Goal: Task Accomplishment & Management: Use online tool/utility

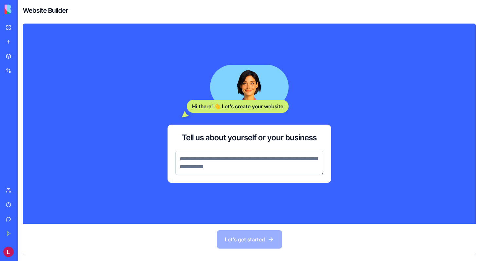
drag, startPoint x: 313, startPoint y: 180, endPoint x: 243, endPoint y: 153, distance: 74.2
click at [243, 153] on textarea at bounding box center [249, 163] width 148 height 24
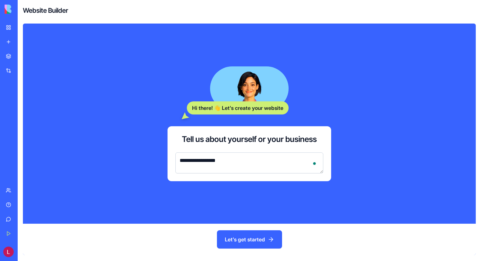
paste textarea "**********"
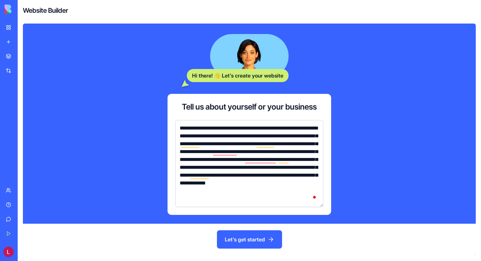
click at [270, 136] on textarea "**********" at bounding box center [249, 163] width 148 height 87
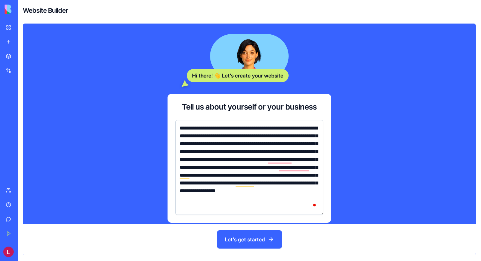
click at [213, 150] on textarea "**********" at bounding box center [249, 167] width 148 height 95
click at [276, 153] on textarea "**********" at bounding box center [249, 167] width 148 height 95
click at [274, 154] on textarea "**********" at bounding box center [249, 167] width 148 height 95
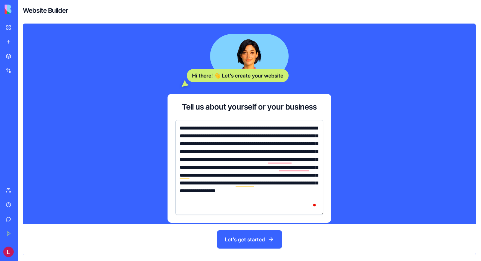
click at [274, 154] on textarea "**********" at bounding box center [249, 167] width 148 height 95
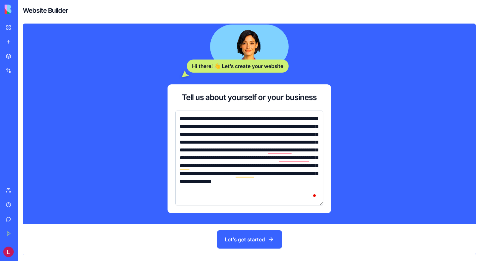
click at [298, 198] on textarea "**********" at bounding box center [249, 158] width 148 height 95
type textarea "**********"
click at [253, 242] on button "Let's get started" at bounding box center [249, 239] width 65 height 18
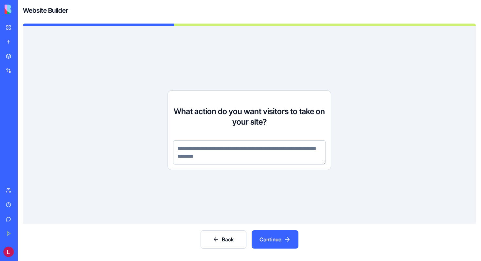
click at [260, 163] on textarea at bounding box center [249, 152] width 153 height 24
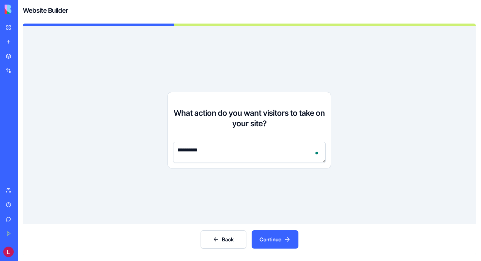
type textarea "**********"
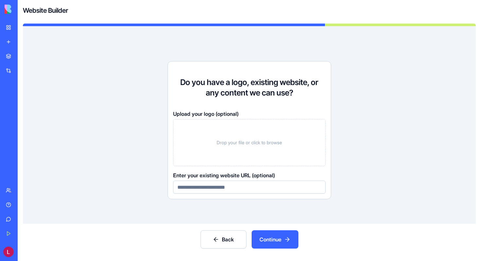
click at [260, 188] on input at bounding box center [249, 187] width 153 height 13
click at [285, 239] on button "Continue" at bounding box center [275, 239] width 47 height 18
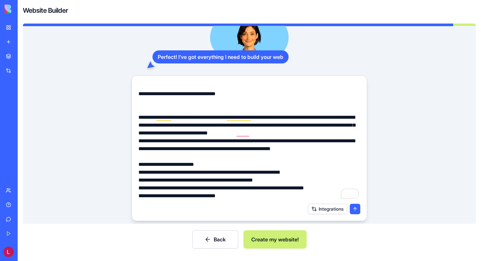
scroll to position [39, 0]
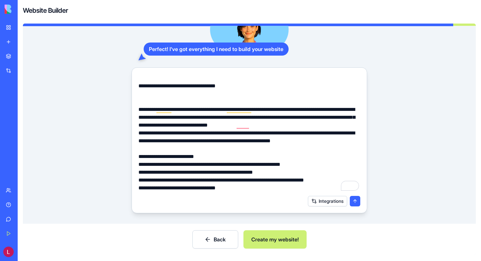
click at [298, 236] on button "Create my website!" at bounding box center [275, 239] width 63 height 18
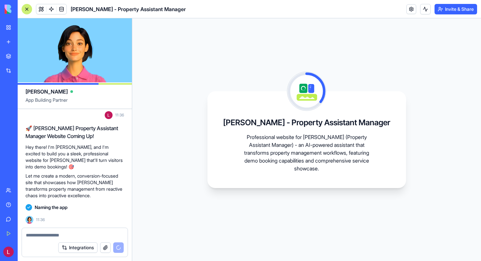
scroll to position [304, 0]
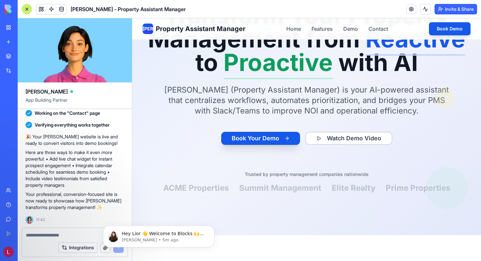
scroll to position [18, 0]
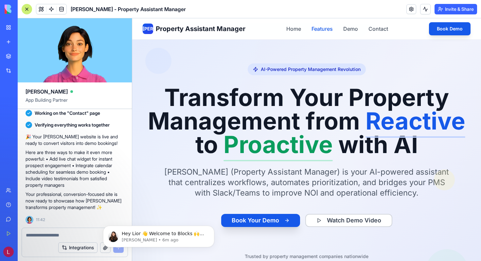
click at [320, 32] on link "Features" at bounding box center [322, 29] width 21 height 8
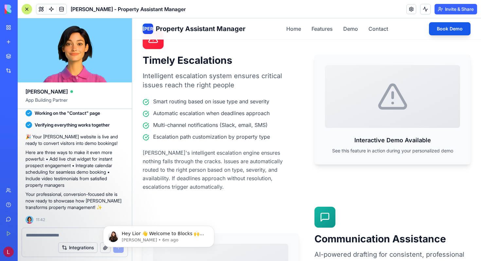
scroll to position [1020, 0]
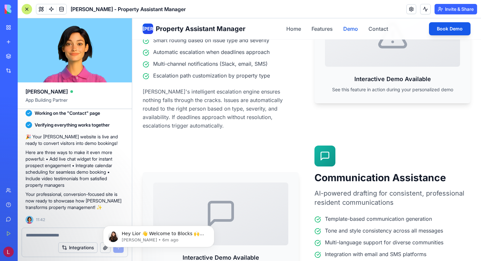
click at [354, 26] on link "Demo" at bounding box center [350, 29] width 15 height 8
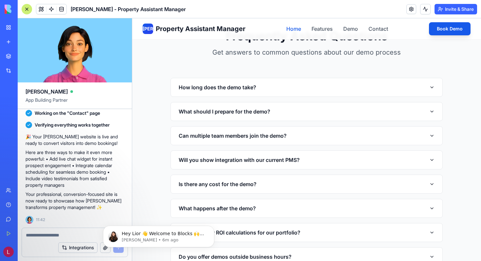
click at [294, 31] on link "Home" at bounding box center [293, 29] width 15 height 8
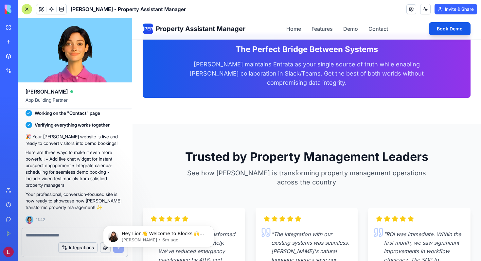
scroll to position [1165, 0]
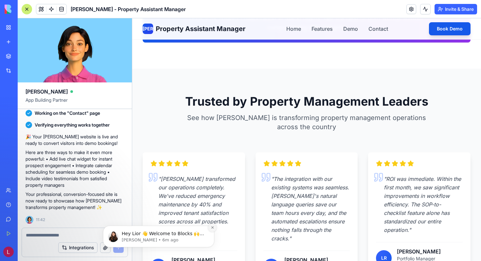
click at [212, 226] on button "Dismiss notification" at bounding box center [212, 228] width 9 height 9
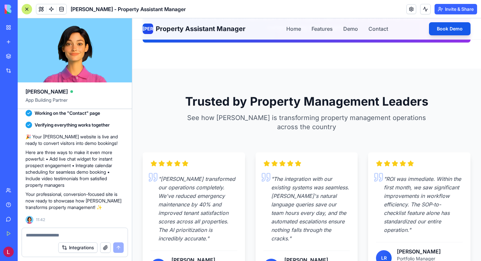
click at [106, 245] on button "button" at bounding box center [105, 248] width 10 height 10
click at [409, 9] on link at bounding box center [411, 9] width 10 height 10
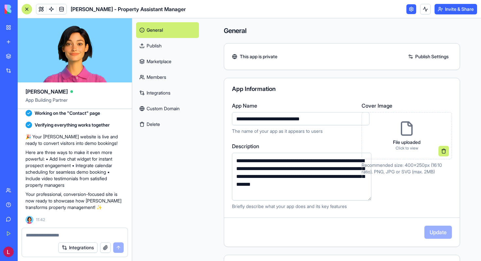
click at [409, 9] on link at bounding box center [411, 9] width 10 height 10
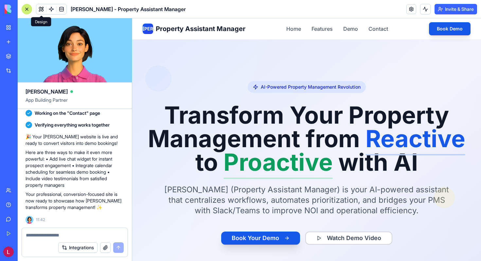
click at [38, 11] on button at bounding box center [41, 9] width 10 height 10
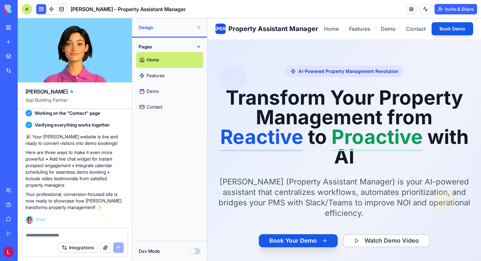
click at [164, 79] on link "Features" at bounding box center [169, 76] width 67 height 16
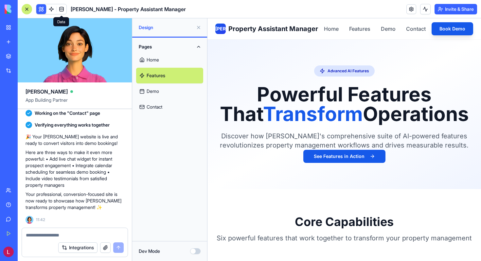
click at [62, 9] on span at bounding box center [61, 9] width 18 height 18
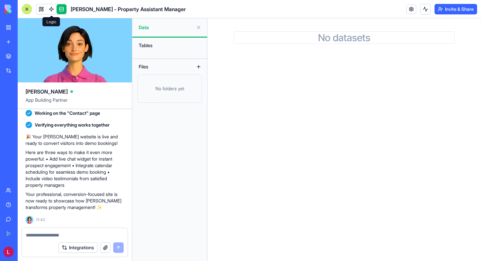
click at [55, 9] on link at bounding box center [51, 9] width 10 height 10
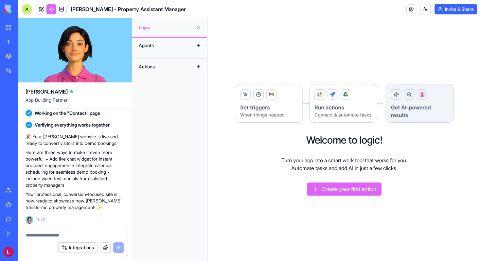
click at [199, 45] on button at bounding box center [198, 45] width 10 height 10
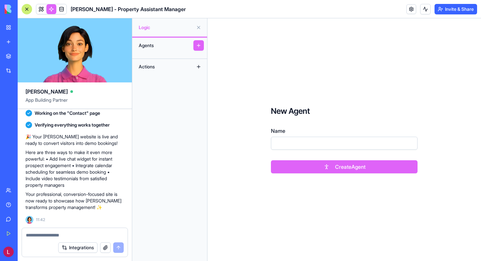
click at [301, 145] on input "Name" at bounding box center [344, 143] width 147 height 13
type input "***"
click at [325, 164] on button "Create Agent" at bounding box center [344, 166] width 147 height 13
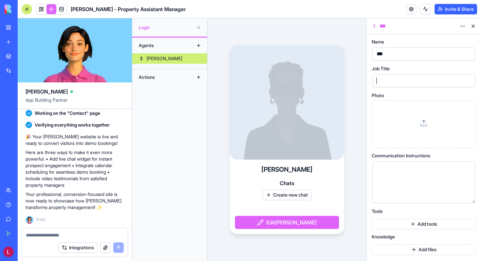
click at [394, 82] on div at bounding box center [418, 81] width 87 height 10
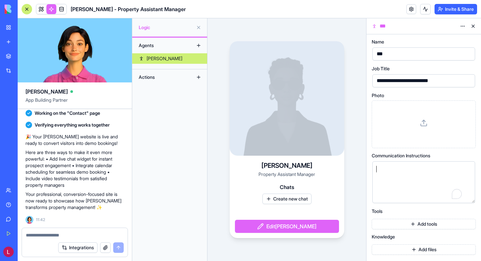
click at [407, 190] on div "To enrich screen reader interactions, please activate Accessibility in Grammarl…" at bounding box center [418, 182] width 87 height 33
click at [417, 222] on button "Add tools" at bounding box center [424, 224] width 104 height 10
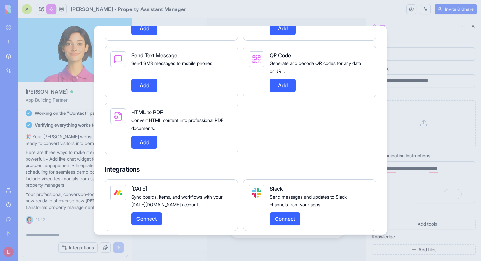
scroll to position [356, 0]
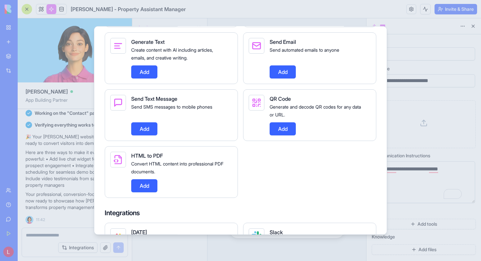
click at [404, 141] on div at bounding box center [240, 130] width 481 height 261
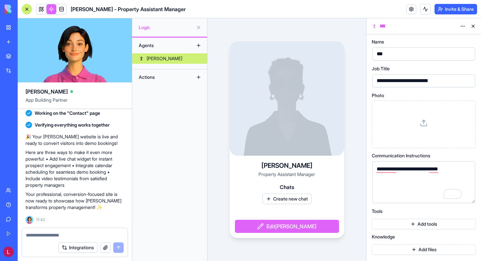
click at [388, 250] on button "Add files" at bounding box center [424, 249] width 104 height 10
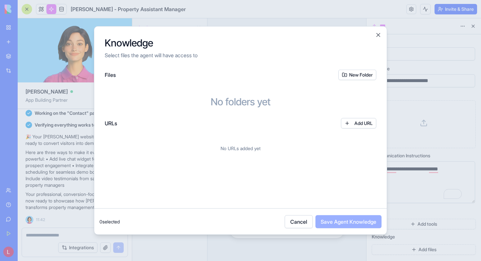
click at [425, 215] on div at bounding box center [240, 130] width 481 height 261
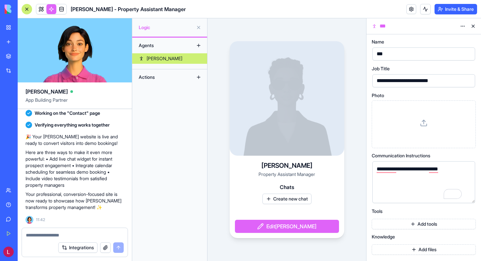
click at [418, 226] on button "Add tools" at bounding box center [424, 224] width 104 height 10
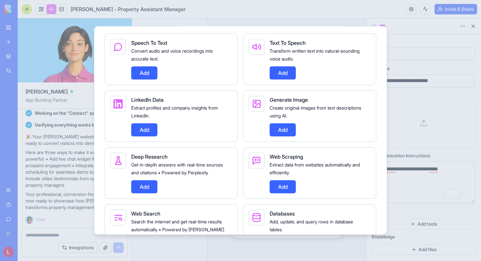
scroll to position [0, 0]
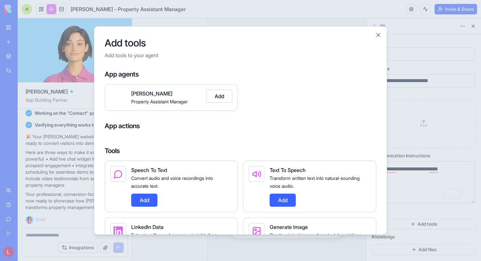
click at [222, 95] on button "Add" at bounding box center [219, 96] width 26 height 13
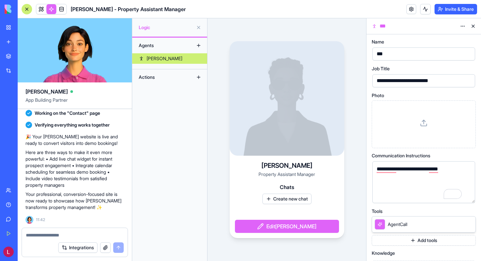
click at [469, 223] on icon at bounding box center [468, 224] width 5 height 5
click at [429, 223] on button "Add tools" at bounding box center [424, 224] width 104 height 10
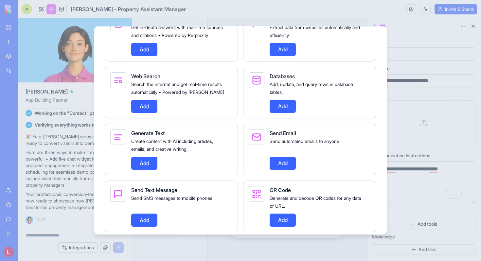
scroll to position [298, 0]
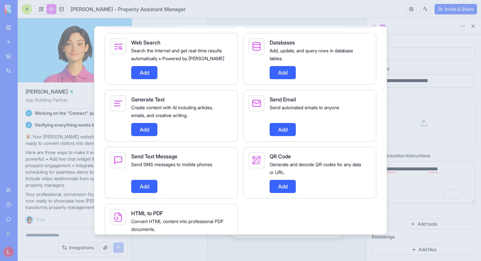
click at [147, 136] on button "Add" at bounding box center [144, 129] width 26 height 13
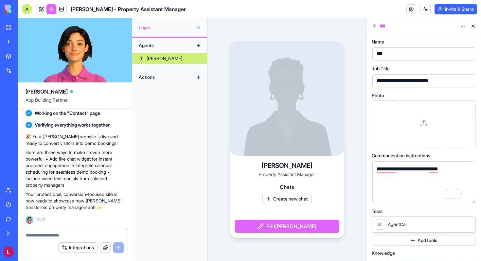
scroll to position [15, 0]
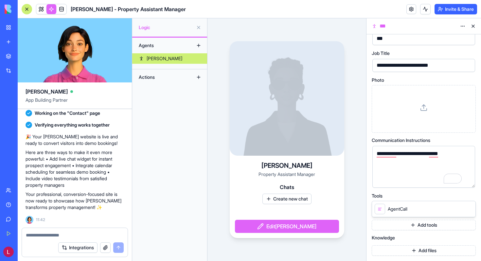
click at [420, 249] on button "Add files" at bounding box center [424, 250] width 104 height 10
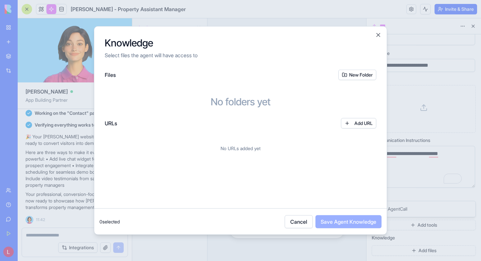
click at [359, 76] on button "New Folder" at bounding box center [357, 75] width 38 height 10
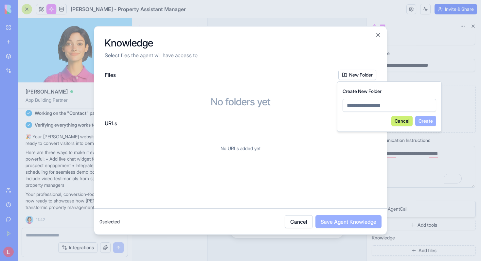
click at [388, 108] on input at bounding box center [390, 105] width 94 height 13
type input "******"
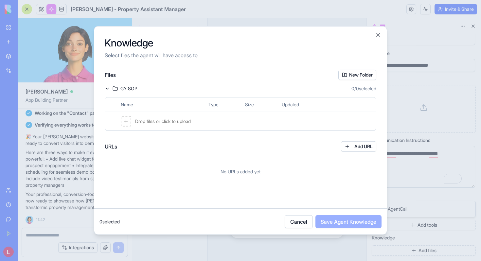
click at [191, 121] on span "Drop files or click to upload" at bounding box center [163, 121] width 56 height 7
click at [377, 32] on button "Close" at bounding box center [378, 35] width 7 height 7
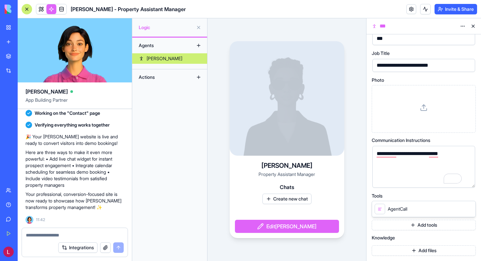
click at [462, 10] on button "Invite & Share" at bounding box center [456, 9] width 43 height 10
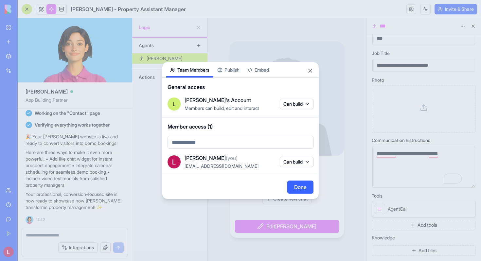
click at [237, 71] on div "Share App Team Members Publish Embed General access L Lior's Account Members ca…" at bounding box center [240, 130] width 157 height 137
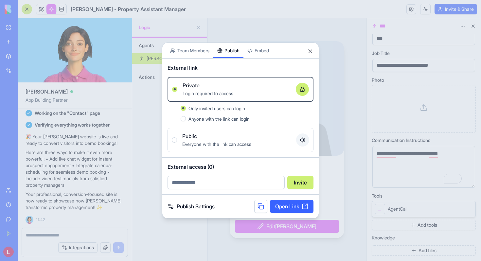
click at [225, 118] on span "Anyone with the link can login" at bounding box center [219, 119] width 61 height 6
click at [186, 118] on button "Anyone with the link can login" at bounding box center [183, 118] width 5 height 5
click at [288, 210] on link "Open Link" at bounding box center [292, 206] width 44 height 13
click at [237, 136] on div "Public" at bounding box center [236, 136] width 109 height 8
click at [177, 137] on button "Public Everyone with the link can access" at bounding box center [174, 139] width 5 height 5
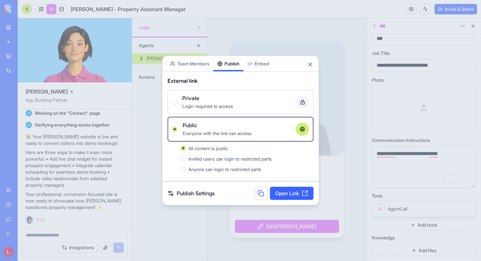
click at [215, 107] on span "Login required to access" at bounding box center [207, 106] width 51 height 6
click at [177, 105] on button "Private Login required to access" at bounding box center [174, 101] width 5 height 5
